Goal: Information Seeking & Learning: Learn about a topic

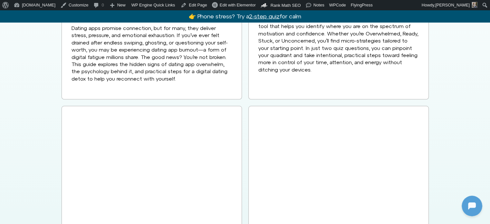
scroll to position [1352, 0]
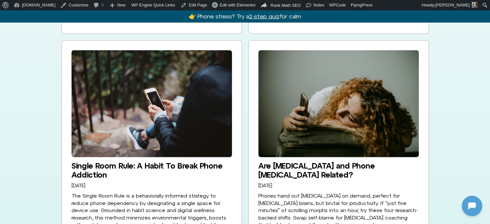
scroll to position [1512, 0]
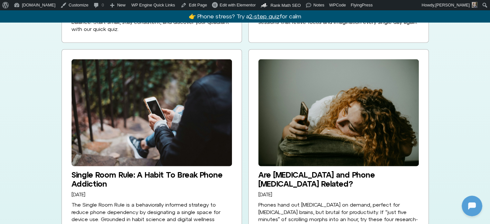
click at [196, 114] on img at bounding box center [151, 112] width 160 height 107
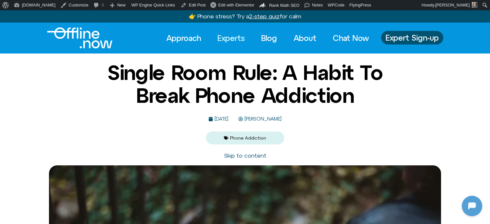
click at [219, 42] on link "Experts" at bounding box center [231, 38] width 39 height 14
click at [224, 39] on link "Experts" at bounding box center [231, 38] width 39 height 14
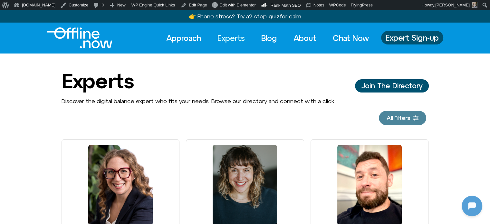
click at [406, 117] on span "All Filters" at bounding box center [398, 118] width 24 height 6
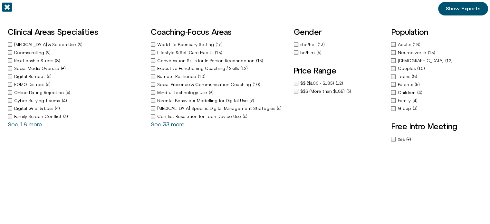
click at [5, 5] on icon "Off-Canvas" at bounding box center [7, 7] width 10 height 9
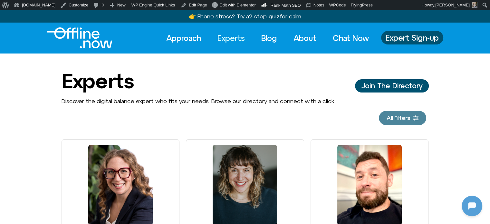
click at [407, 119] on span "All Filters" at bounding box center [398, 118] width 24 height 6
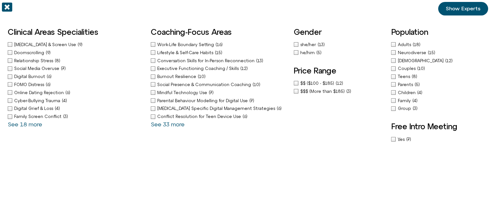
click at [207, 59] on span "Conversation Skills for In-Person Reconnection" at bounding box center [206, 60] width 99 height 5
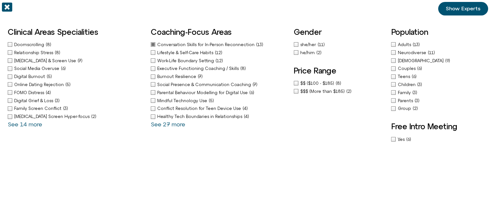
click at [465, 8] on span "Show Experts" at bounding box center [463, 9] width 34 height 6
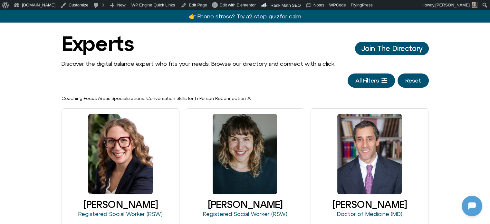
scroll to position [32, 0]
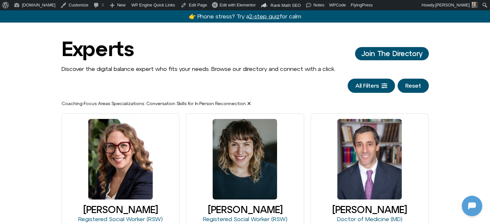
click at [246, 104] on span "Conversation Skills for In-Person Reconnection" at bounding box center [198, 103] width 105 height 5
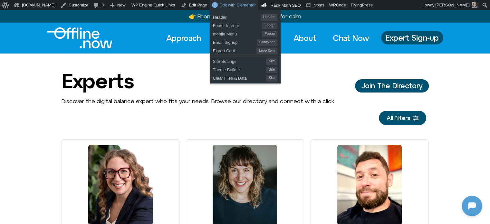
click at [221, 4] on span "Edit with Elementor" at bounding box center [238, 5] width 36 height 5
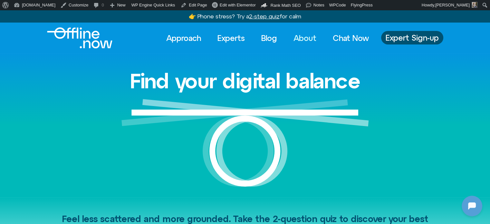
click at [313, 38] on link "About" at bounding box center [304, 38] width 34 height 14
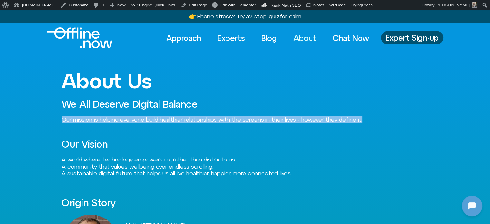
drag, startPoint x: 61, startPoint y: 118, endPoint x: 386, endPoint y: 123, distance: 324.9
copy span "Our mission is helping everyone build healthier relationships with the screens …"
